Goal: Task Accomplishment & Management: Manage account settings

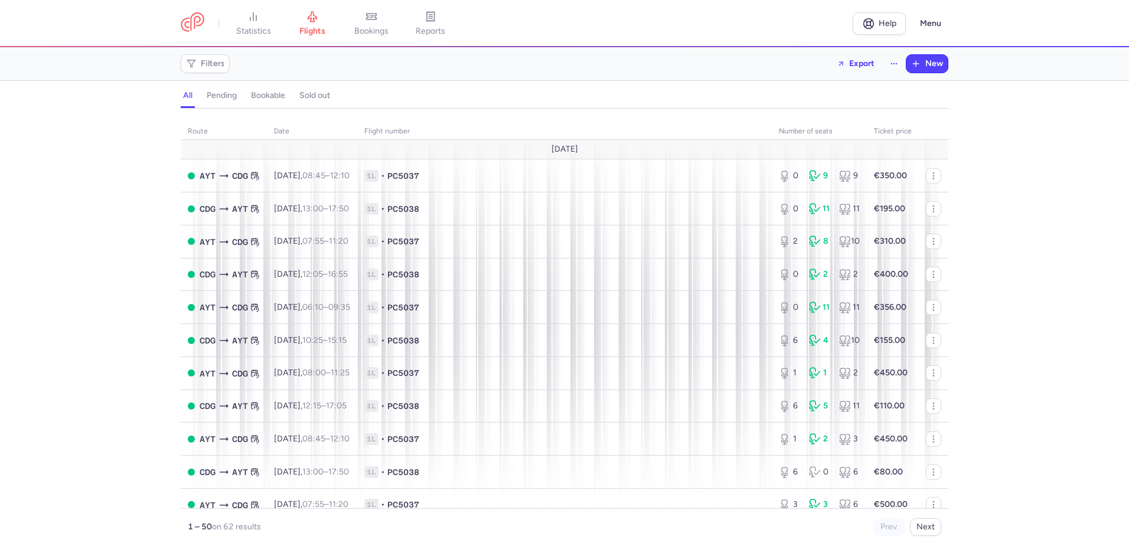
drag, startPoint x: 364, startPoint y: 18, endPoint x: 341, endPoint y: 31, distance: 26.7
click at [365, 18] on link "bookings" at bounding box center [371, 24] width 59 height 26
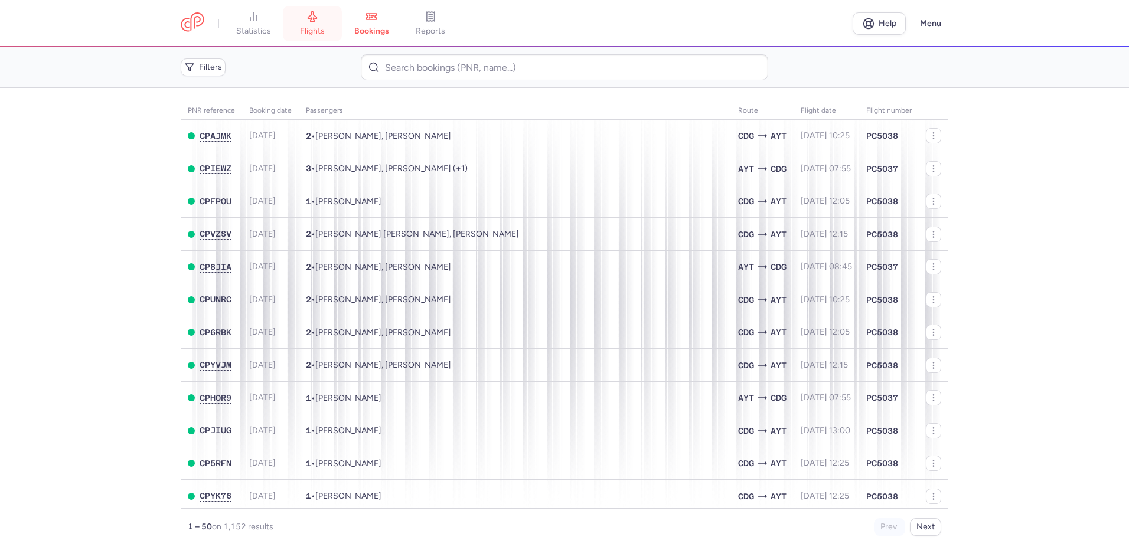
click at [317, 27] on span "flights" at bounding box center [312, 31] width 25 height 11
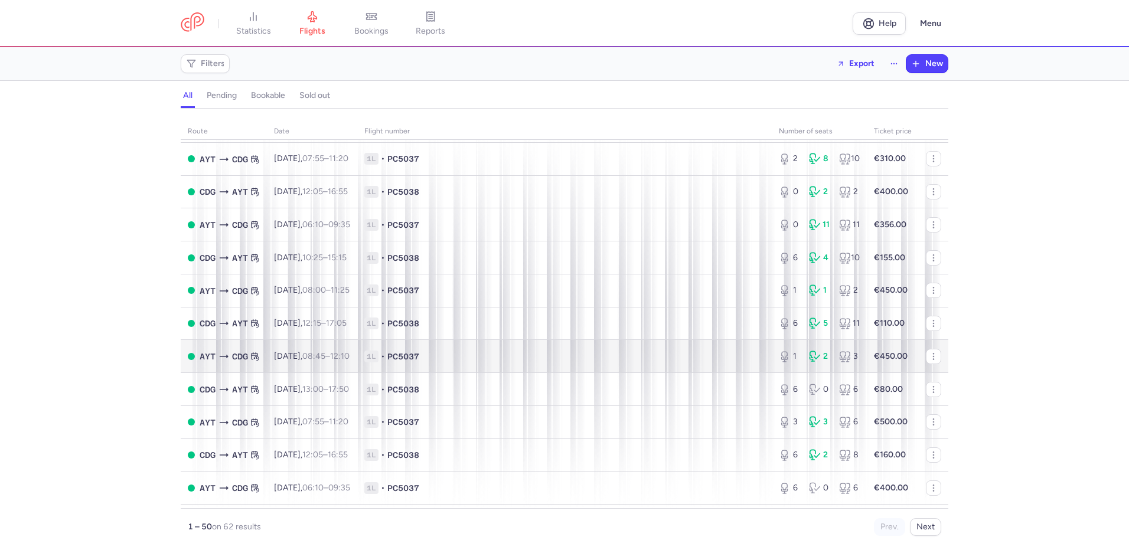
scroll to position [99, 0]
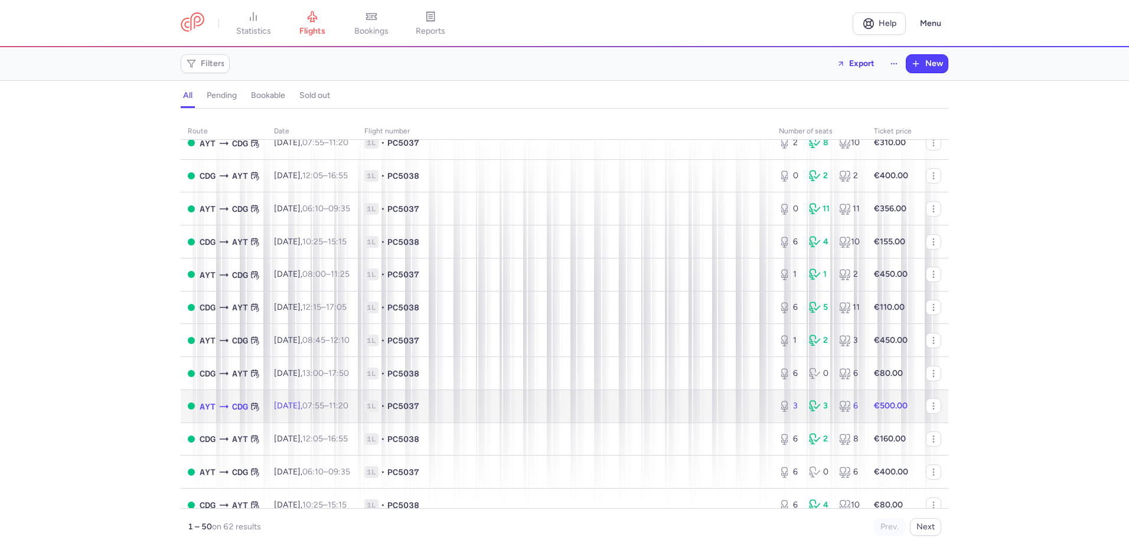
click at [542, 408] on span "1L • PC5037" at bounding box center [564, 406] width 400 height 12
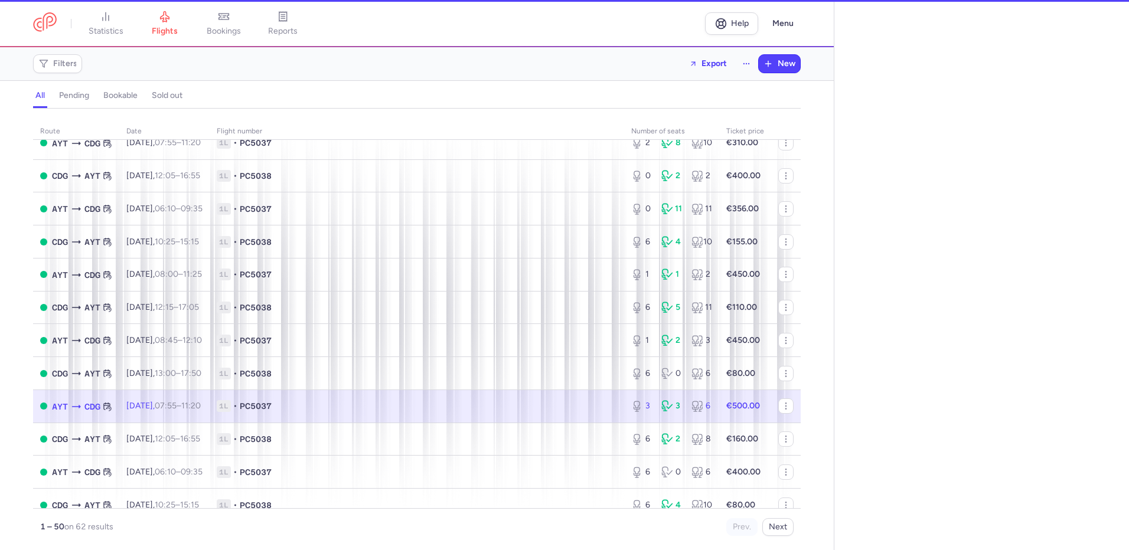
select select "hours"
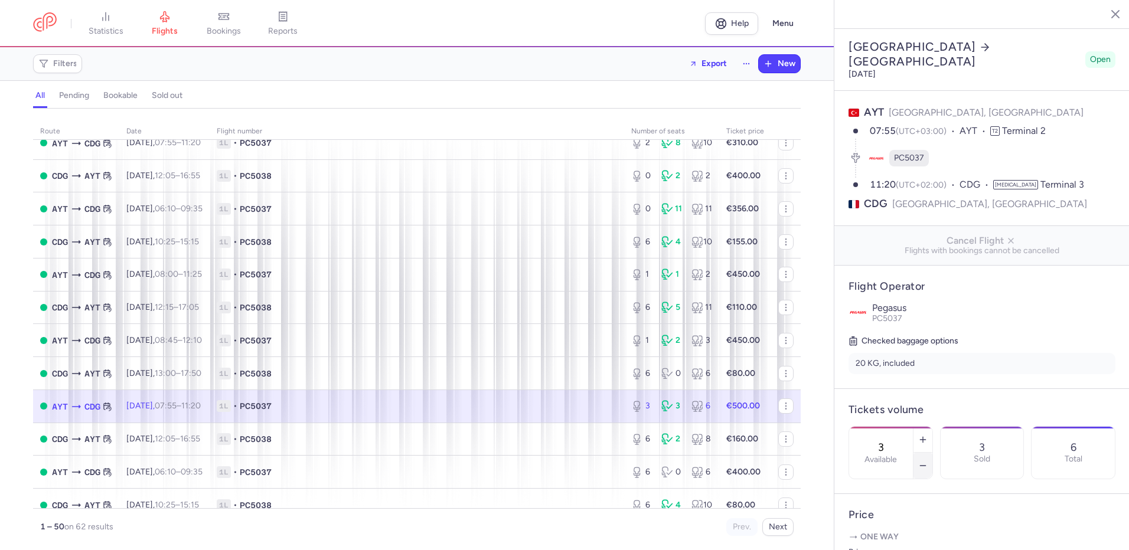
click at [928, 461] on icon "button" at bounding box center [922, 465] width 9 height 9
type input "1"
drag, startPoint x: 898, startPoint y: 527, endPoint x: 893, endPoint y: 451, distance: 77.0
click at [898, 526] on span "Save changes" at bounding box center [888, 528] width 58 height 11
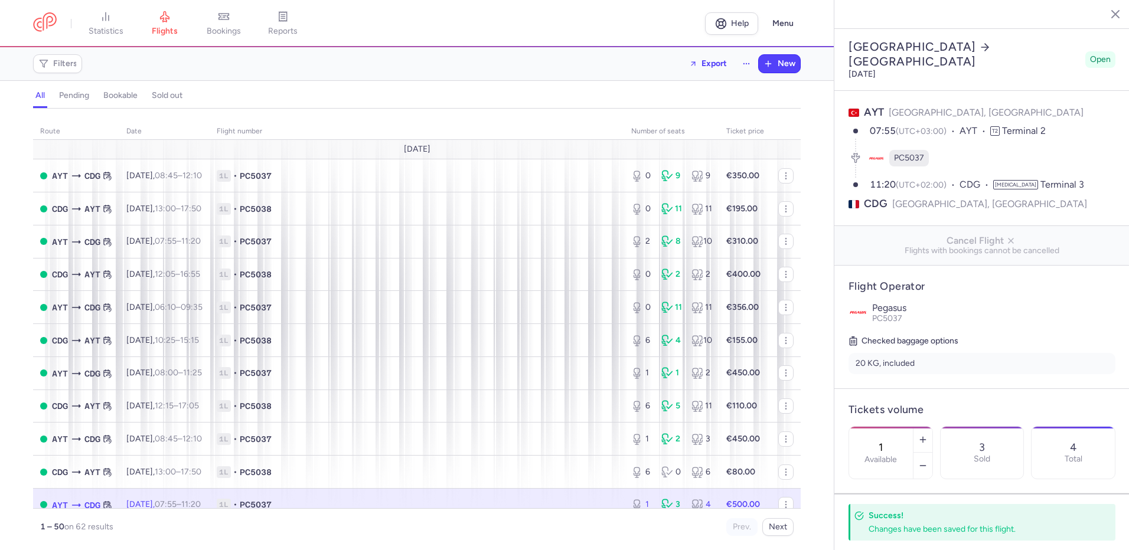
scroll to position [197, 0]
